Goal: Task Accomplishment & Management: Use online tool/utility

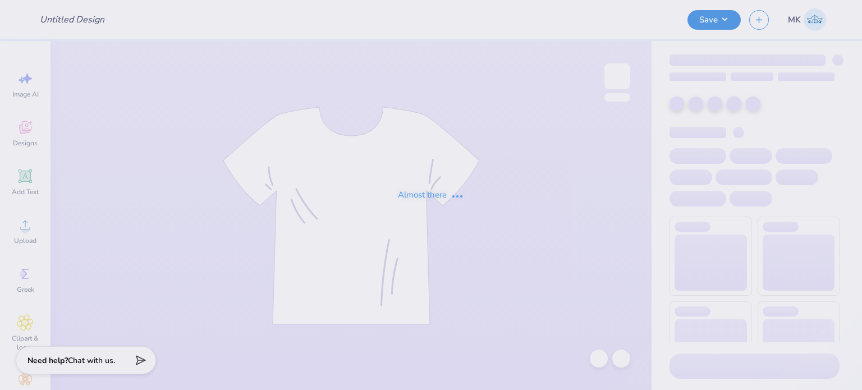
type input "Phi Alpha Delta"
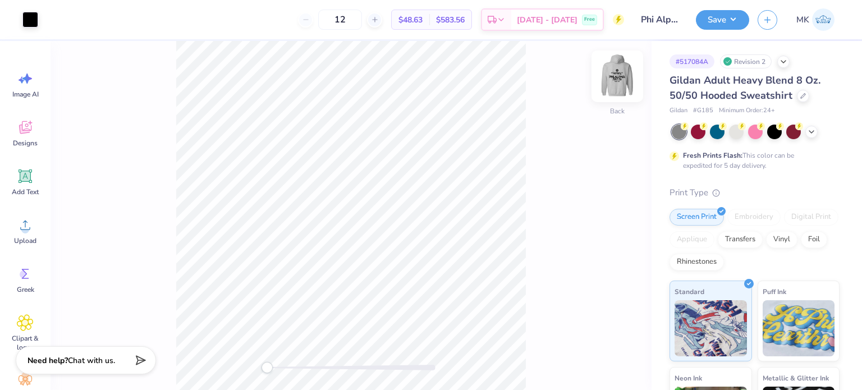
click at [611, 88] on img at bounding box center [617, 76] width 45 height 45
click at [803, 91] on div at bounding box center [803, 95] width 12 height 12
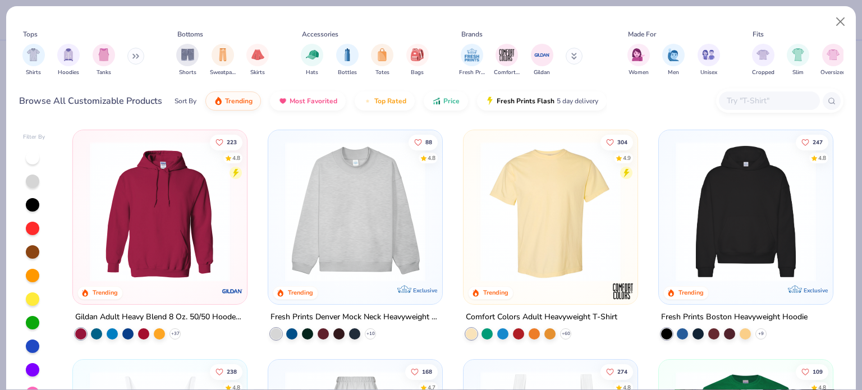
click at [732, 99] on input "text" at bounding box center [769, 100] width 86 height 13
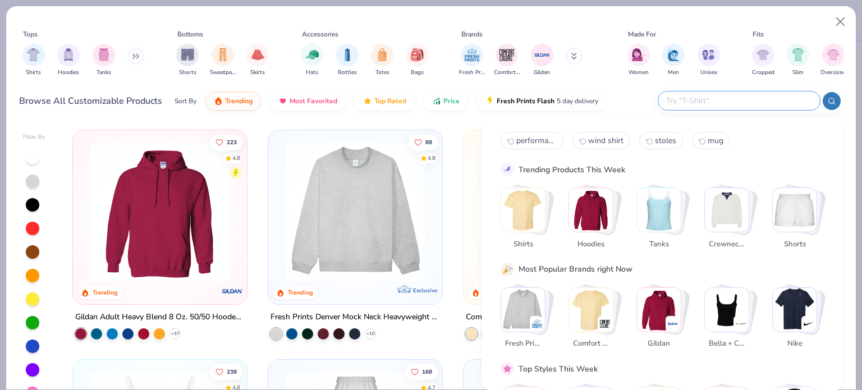
paste input "FP87"
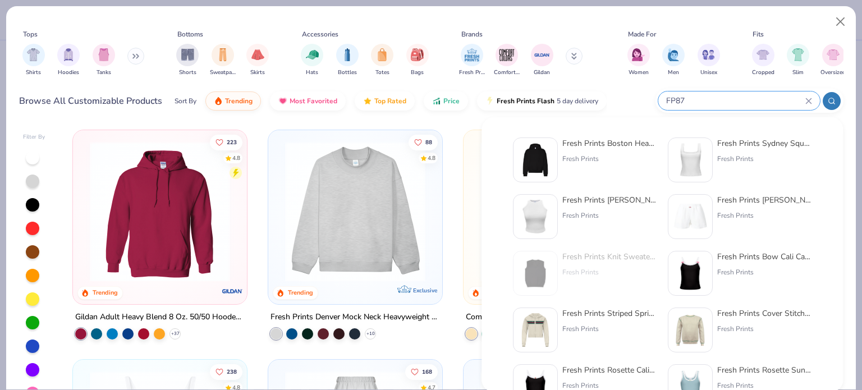
type input "FP87"
click at [585, 148] on div "Fresh Prints Boston Heavyweight Hoodie" at bounding box center [610, 144] width 94 height 12
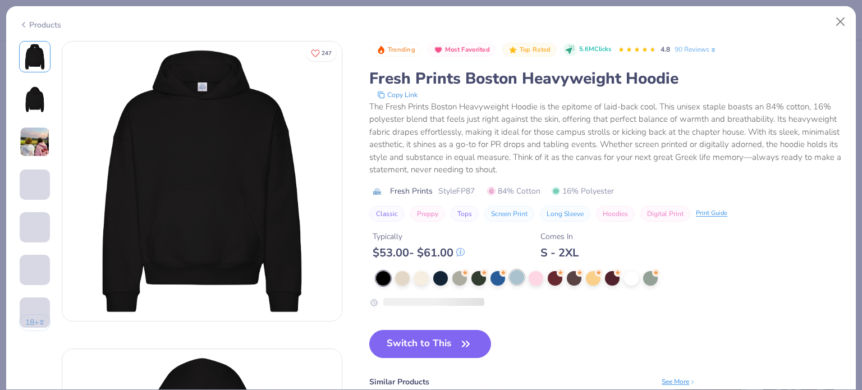
click at [518, 271] on div at bounding box center [517, 277] width 15 height 15
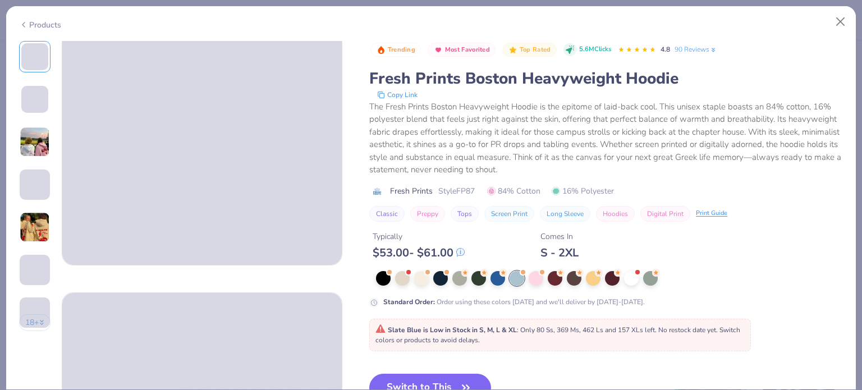
scroll to position [112, 0]
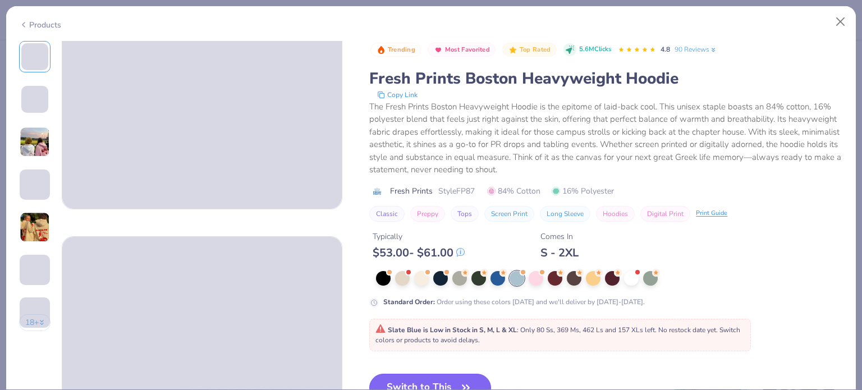
click at [417, 377] on button "Switch to This" at bounding box center [430, 388] width 122 height 28
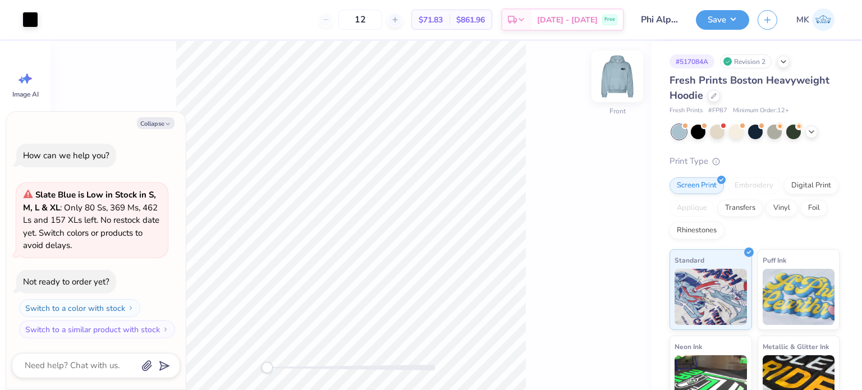
click at [621, 83] on img at bounding box center [617, 76] width 45 height 45
click at [618, 78] on img at bounding box center [617, 76] width 45 height 45
click at [730, 17] on button "Save" at bounding box center [722, 18] width 53 height 20
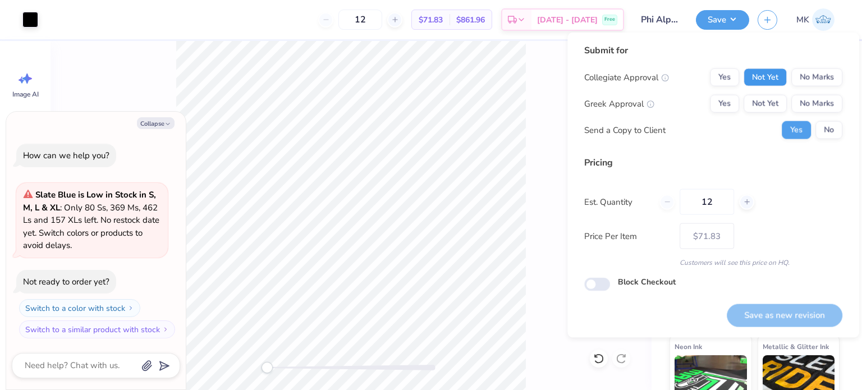
click at [771, 75] on button "Not Yet" at bounding box center [765, 77] width 43 height 18
click at [771, 99] on button "Not Yet" at bounding box center [765, 104] width 43 height 18
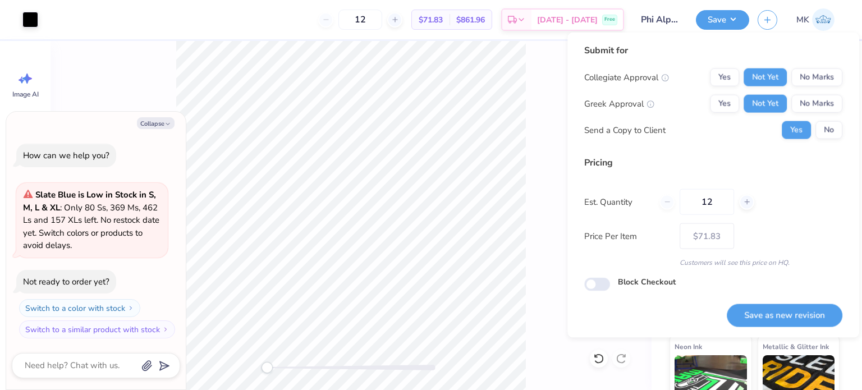
click at [828, 140] on div "Submit for Collegiate Approval Yes Not Yet No Marks Greek Approval Yes Not Yet …" at bounding box center [713, 96] width 258 height 104
click at [828, 135] on button "No" at bounding box center [829, 130] width 27 height 18
click at [776, 314] on button "Save as new revision" at bounding box center [785, 315] width 116 height 23
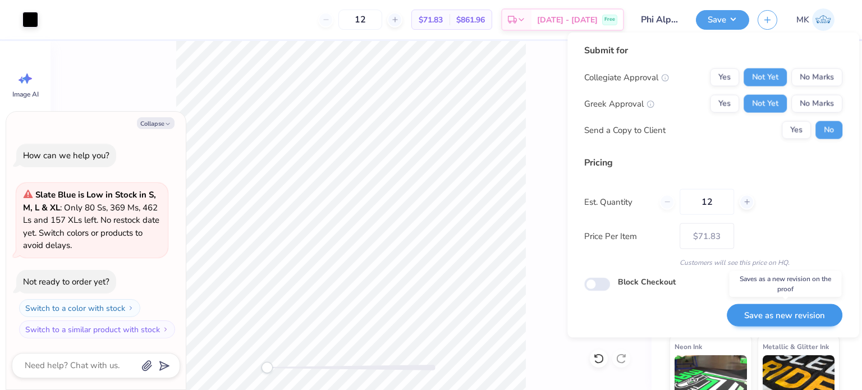
type textarea "x"
type input "– –"
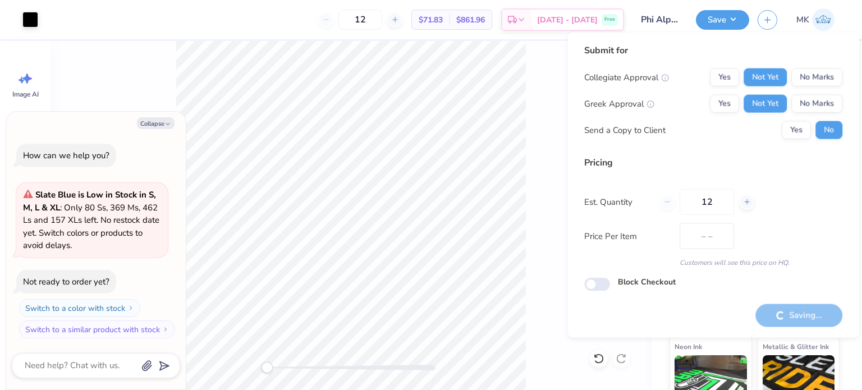
type textarea "x"
type input "$71.83"
type textarea "x"
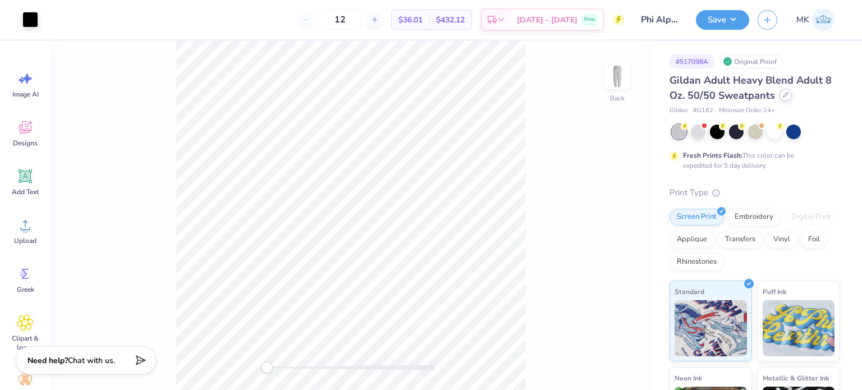
click at [786, 94] on icon at bounding box center [786, 95] width 4 height 4
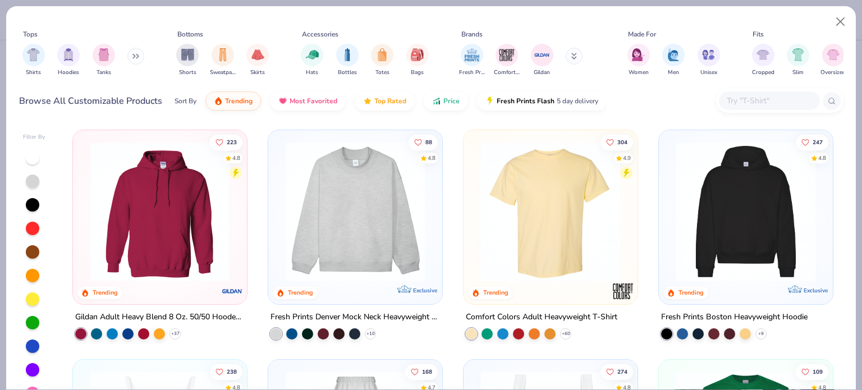
click at [755, 103] on input "text" at bounding box center [769, 100] width 86 height 13
paste input "FP90"
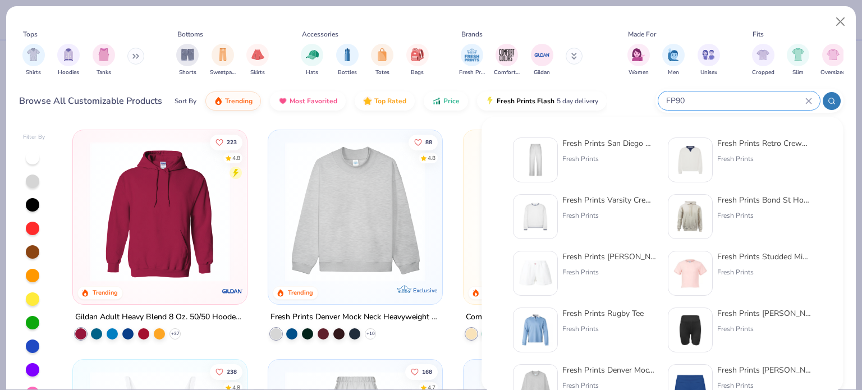
type input "FP90"
click at [591, 163] on div "Fresh Prints" at bounding box center [610, 159] width 94 height 10
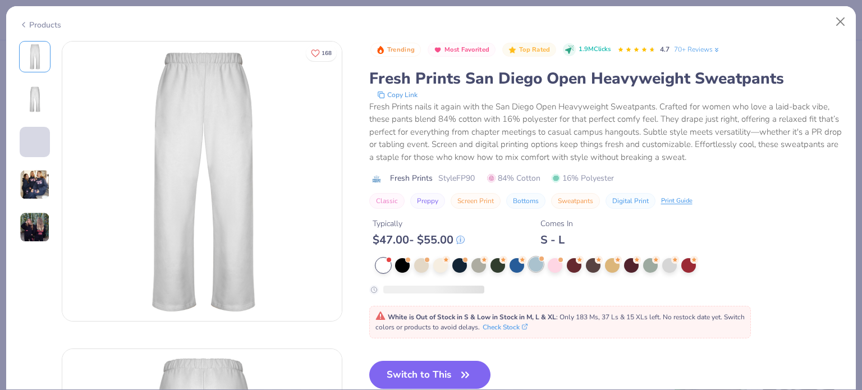
click at [534, 272] on div at bounding box center [536, 264] width 15 height 15
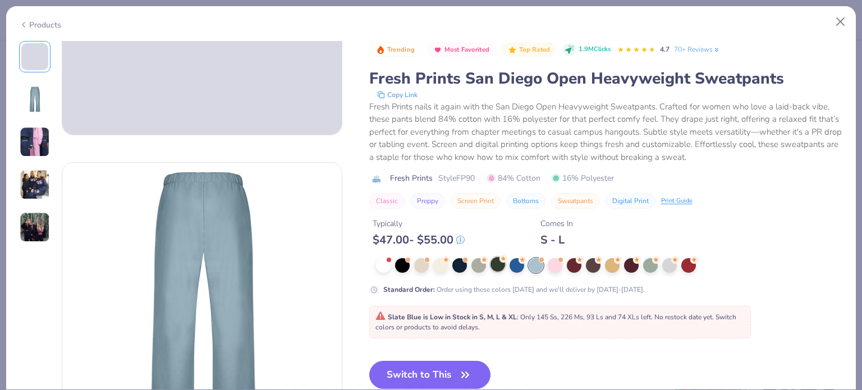
scroll to position [225, 0]
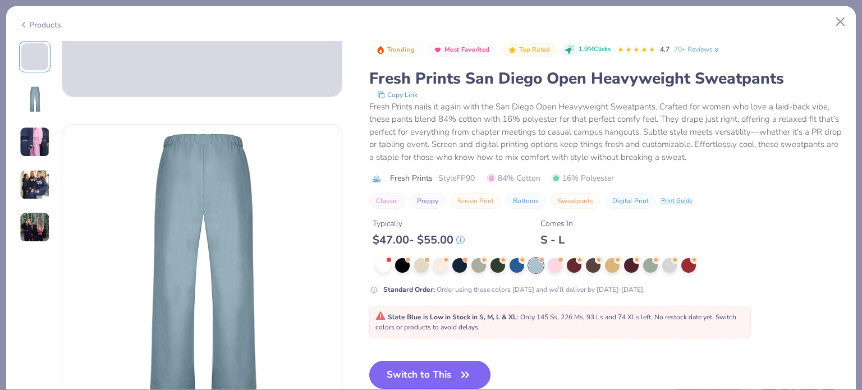
click at [443, 371] on button "Switch to This" at bounding box center [430, 375] width 122 height 28
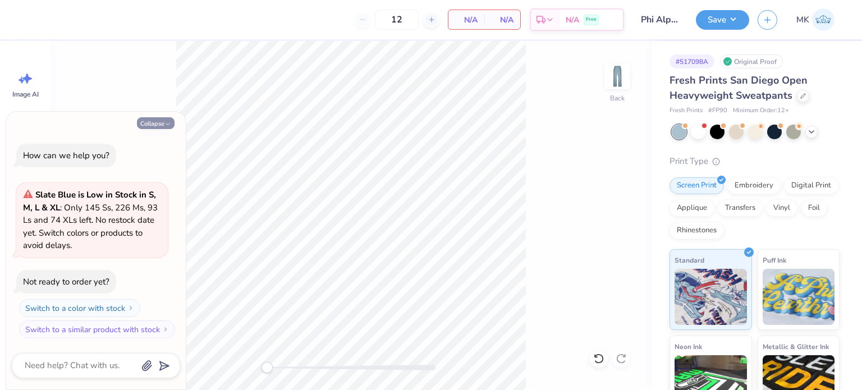
click at [160, 122] on button "Collapse" at bounding box center [156, 123] width 38 height 12
type textarea "x"
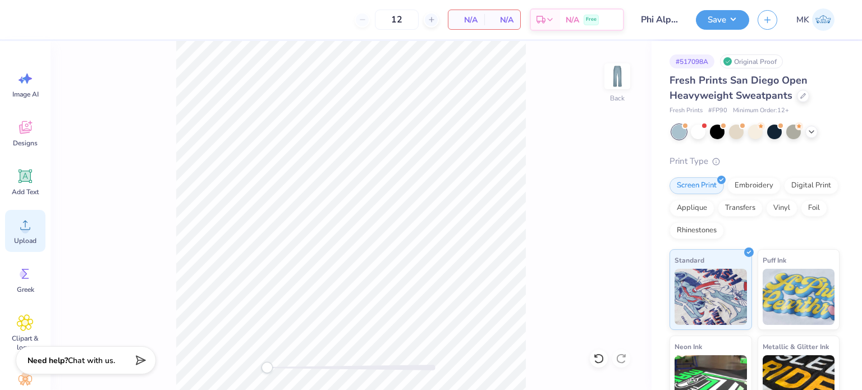
click at [19, 234] on div "Upload" at bounding box center [25, 231] width 40 height 42
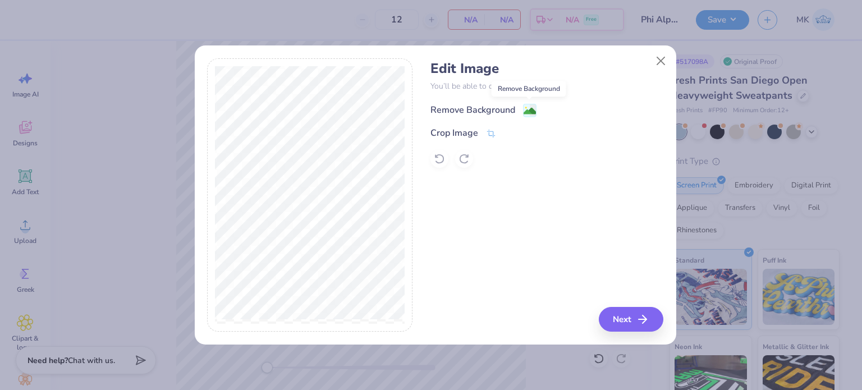
click at [524, 111] on image at bounding box center [530, 111] width 12 height 12
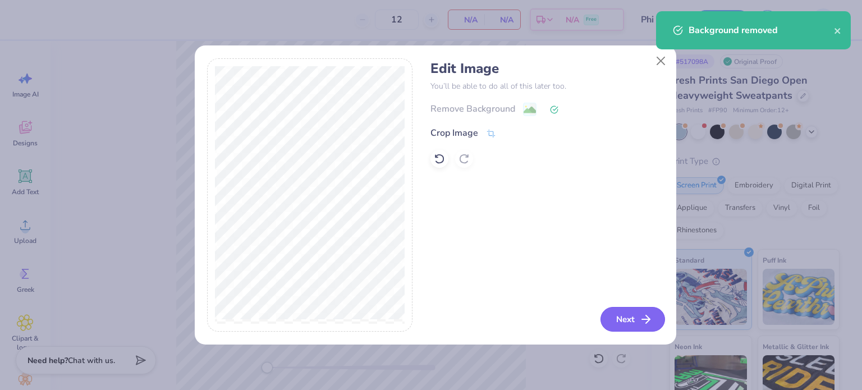
click at [633, 313] on button "Next" at bounding box center [633, 319] width 65 height 25
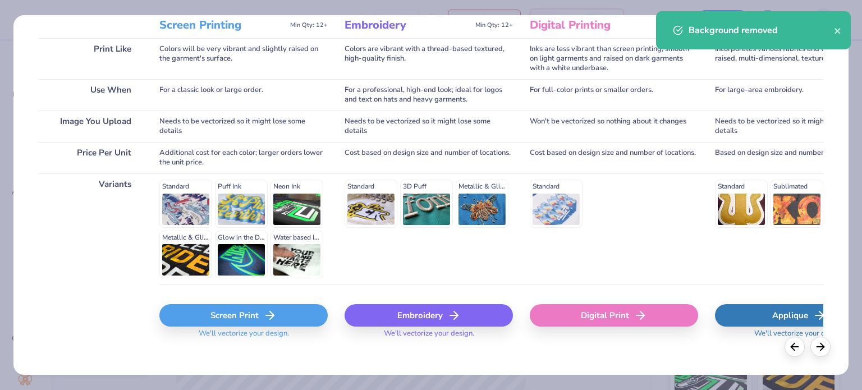
scroll to position [169, 0]
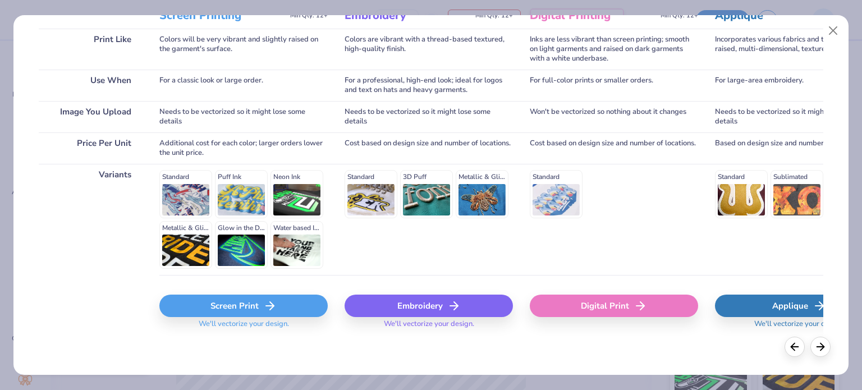
click at [249, 312] on div "Screen Print" at bounding box center [243, 306] width 168 height 22
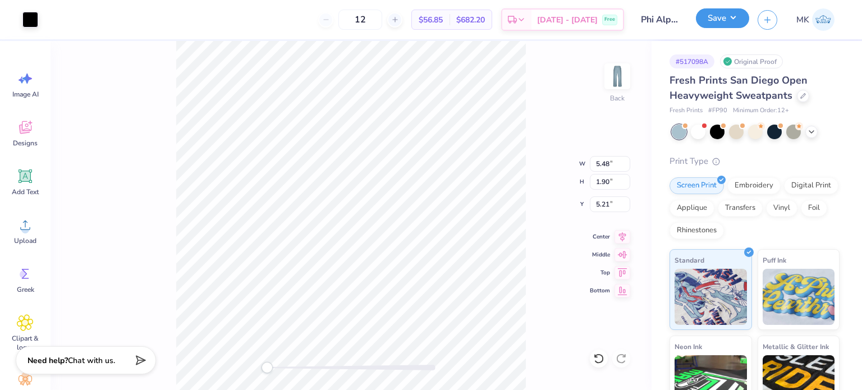
click at [719, 25] on button "Save" at bounding box center [722, 18] width 53 height 20
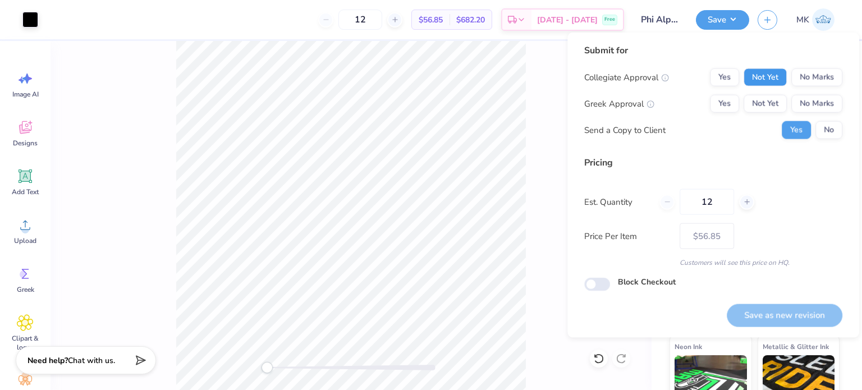
click at [779, 72] on button "Not Yet" at bounding box center [765, 77] width 43 height 18
click at [773, 96] on button "Not Yet" at bounding box center [765, 104] width 43 height 18
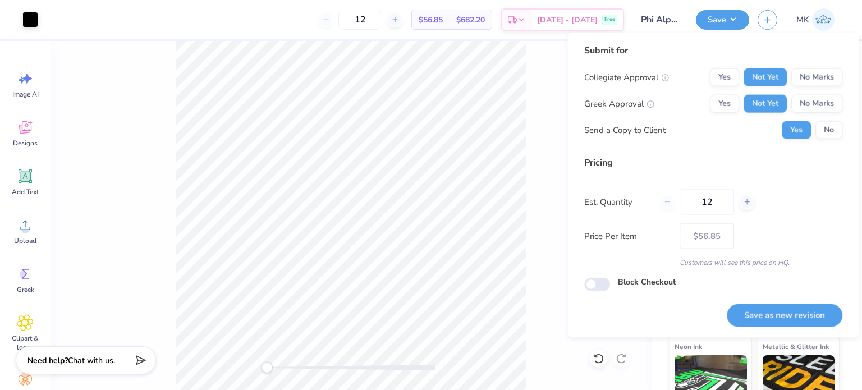
click at [847, 132] on div "Submit for Collegiate Approval Yes Not Yet No Marks Greek Approval Yes Not Yet …" at bounding box center [714, 185] width 292 height 305
click at [831, 132] on button "No" at bounding box center [829, 130] width 27 height 18
click at [768, 307] on button "Save as new revision" at bounding box center [785, 315] width 116 height 23
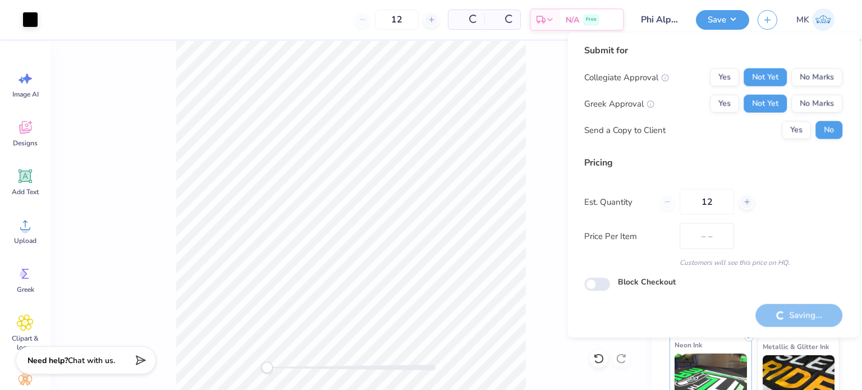
type input "$56.85"
